Goal: Task Accomplishment & Management: Use online tool/utility

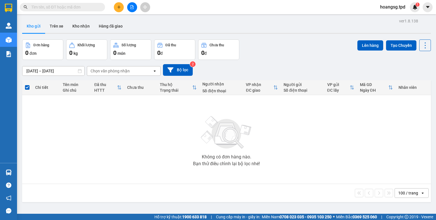
click at [117, 10] on button at bounding box center [119, 7] width 10 height 10
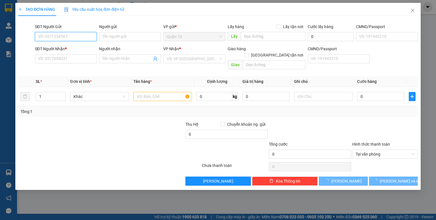
click at [74, 37] on input "SĐT Người Gửi" at bounding box center [66, 36] width 62 height 9
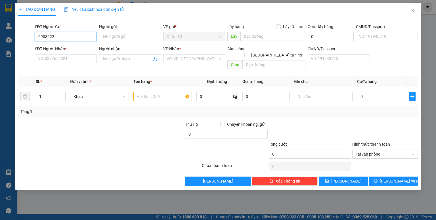
click at [75, 36] on input "0908222" at bounding box center [66, 36] width 62 height 9
click at [74, 45] on div "0908222603 - UYÊN" at bounding box center [65, 48] width 55 height 6
type input "0908222603"
type input "UYÊN"
type input "035168001381"
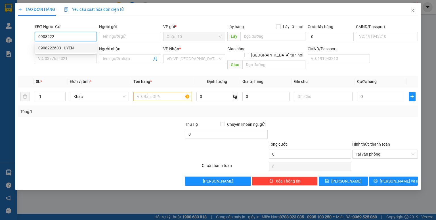
type input "0933604629"
type input "thường"
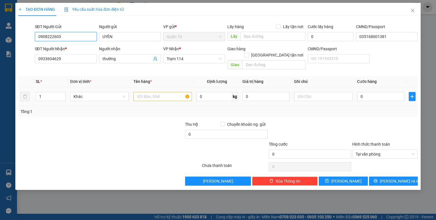
type input "0908222603"
click at [145, 92] on input "text" at bounding box center [162, 96] width 58 height 9
type input "bọc đen sữa"
click at [245, 92] on input "0" at bounding box center [265, 96] width 47 height 9
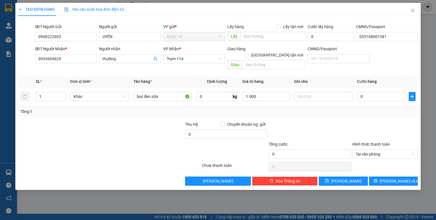
type input "1.000.000"
click at [354, 121] on div at bounding box center [385, 131] width 67 height 20
click at [360, 95] on div "0" at bounding box center [380, 96] width 47 height 11
click at [360, 93] on input "0" at bounding box center [380, 96] width 47 height 9
type input "5"
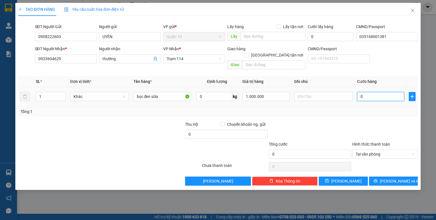
type input "5"
type input "50"
type input "50.000"
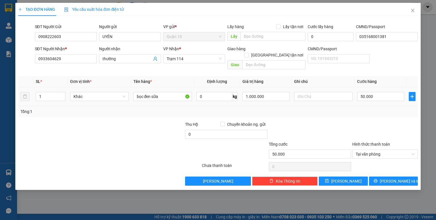
click at [359, 108] on div "Tổng: 1" at bounding box center [217, 111] width 395 height 6
click at [329, 179] on icon "save" at bounding box center [327, 181] width 4 height 4
type input "0"
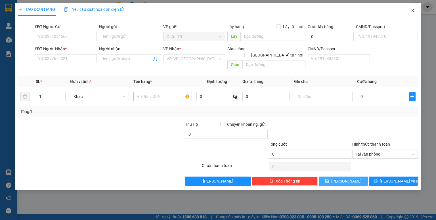
click at [412, 10] on icon "close" at bounding box center [412, 10] width 5 height 5
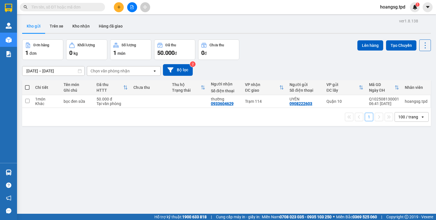
click at [26, 90] on label at bounding box center [27, 88] width 5 height 6
click at [27, 85] on input "checkbox" at bounding box center [27, 85] width 0 height 0
checkbox input "true"
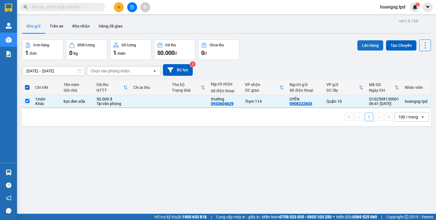
click at [366, 45] on button "Lên hàng" at bounding box center [370, 45] width 26 height 10
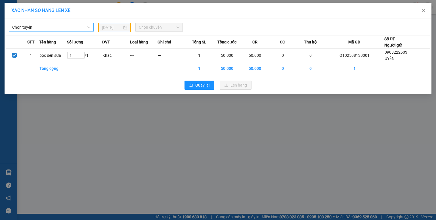
click at [73, 26] on span "Chọn tuyến" at bounding box center [51, 27] width 78 height 9
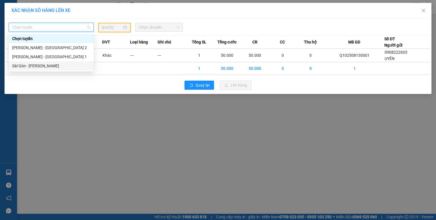
click at [46, 66] on div "Sài Gòn - [PERSON_NAME]" at bounding box center [51, 66] width 78 height 6
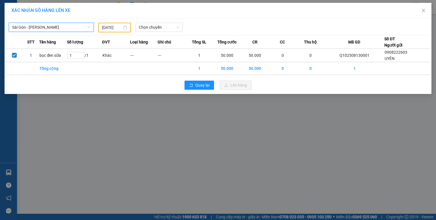
click at [109, 29] on input "[DATE]" at bounding box center [112, 27] width 20 height 6
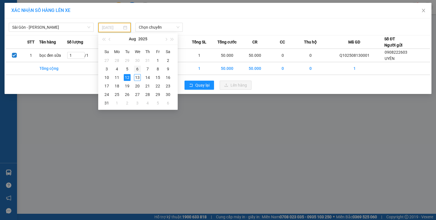
click at [140, 70] on div "6" at bounding box center [137, 69] width 7 height 7
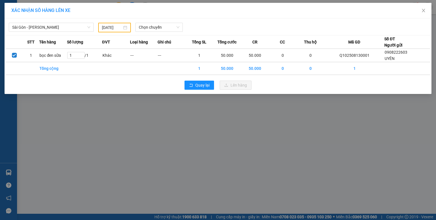
click at [139, 77] on div "Sài Gòn - Phương Lâm [DATE] Chọn chuyến STT Tên hàng Số lượng ĐVT Loại hàng Ghi…" at bounding box center [218, 55] width 427 height 75
click at [108, 28] on input "[DATE]" at bounding box center [112, 27] width 20 height 6
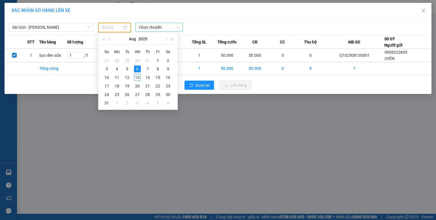
drag, startPoint x: 136, startPoint y: 76, endPoint x: 149, endPoint y: 31, distance: 47.1
click at [136, 75] on div "13" at bounding box center [137, 77] width 7 height 7
type input "[DATE]"
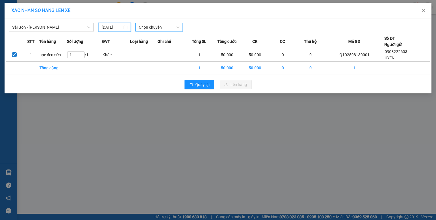
click at [150, 28] on span "Chọn chuyến" at bounding box center [159, 27] width 41 height 9
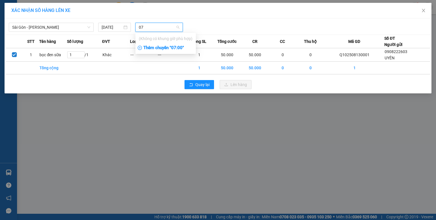
type input "07"
click at [160, 50] on div "Thêm chuyến " 07:00 "" at bounding box center [165, 48] width 60 height 10
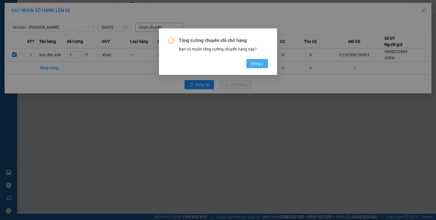
click at [258, 65] on span "Đồng ý" at bounding box center [257, 63] width 12 height 6
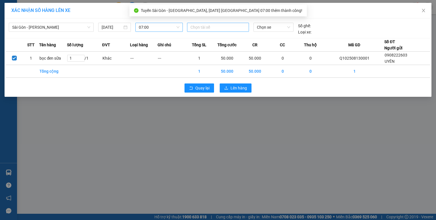
click at [205, 27] on div at bounding box center [217, 27] width 59 height 7
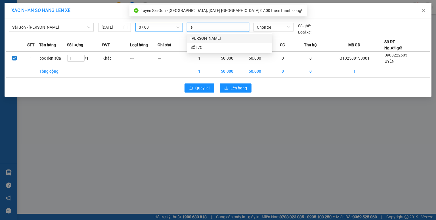
type input "soi"
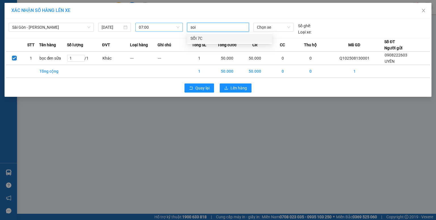
click at [206, 40] on div "SỒI 7C" at bounding box center [229, 38] width 78 height 6
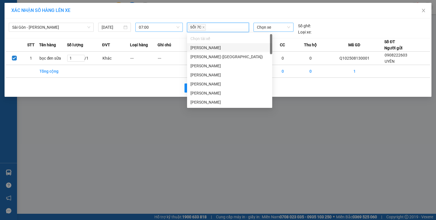
click at [262, 30] on span "Chọn xe" at bounding box center [273, 27] width 33 height 9
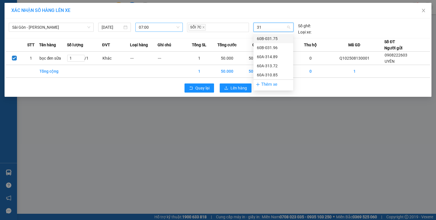
type input "310"
click at [265, 37] on div "60A-310.85" at bounding box center [273, 38] width 33 height 6
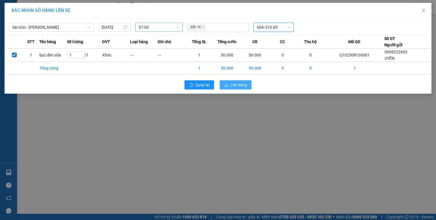
click at [248, 83] on button "Lên hàng" at bounding box center [236, 84] width 32 height 9
